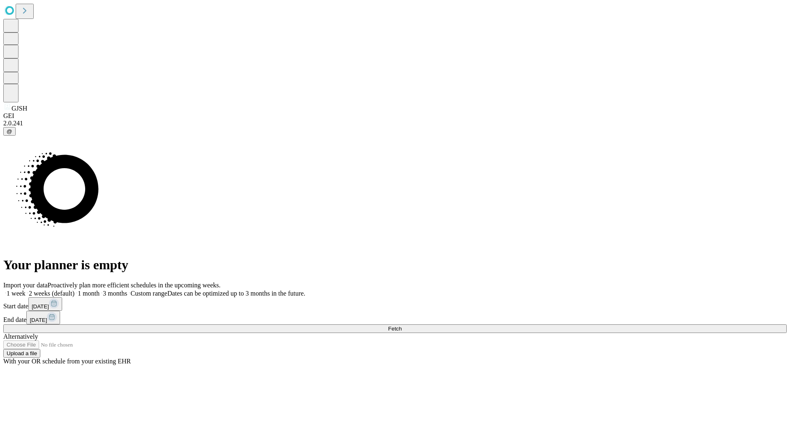
click at [401, 326] on span "Fetch" at bounding box center [395, 329] width 14 height 6
